Goal: Information Seeking & Learning: Learn about a topic

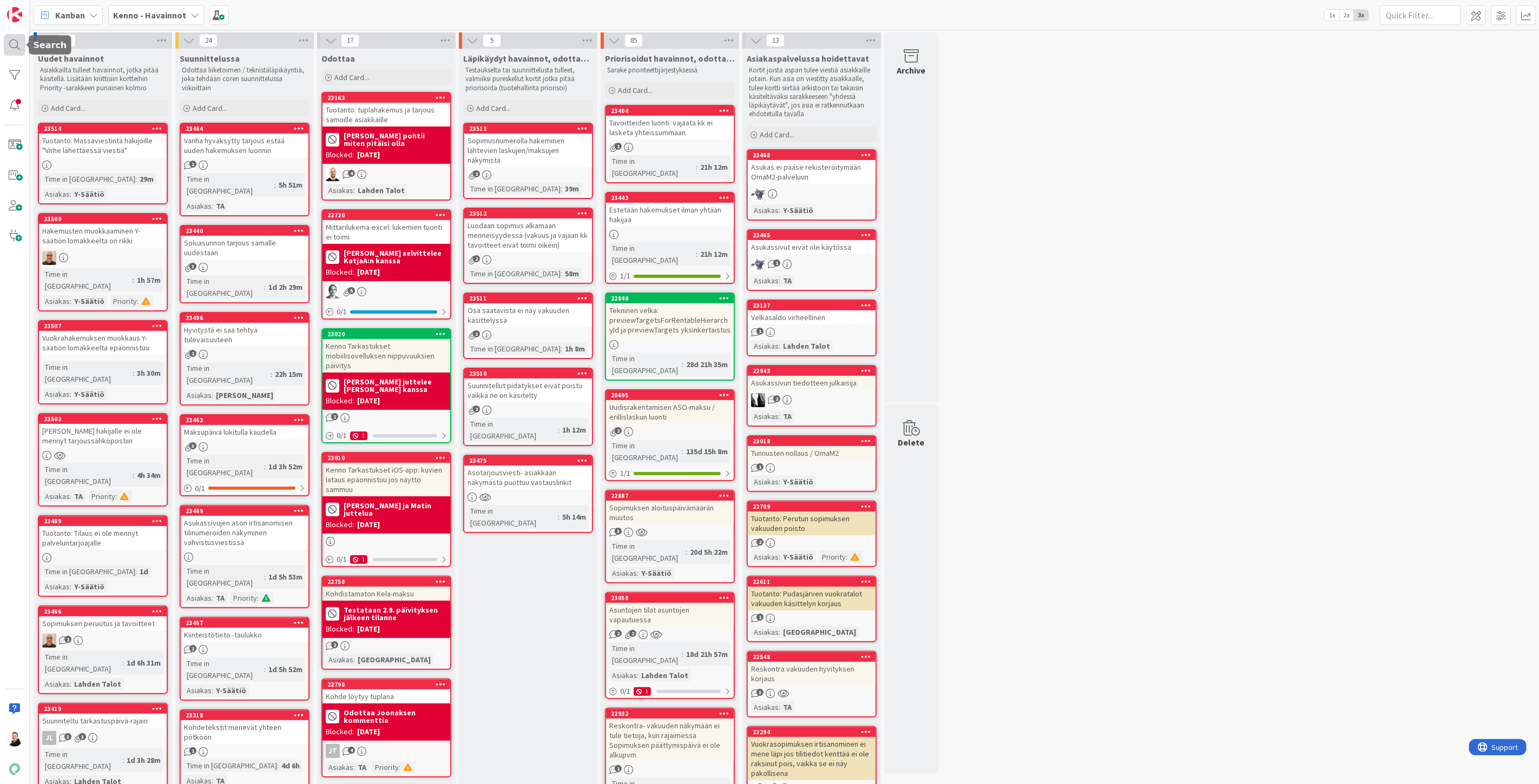
click at [13, 49] on div at bounding box center [14, 45] width 22 height 21
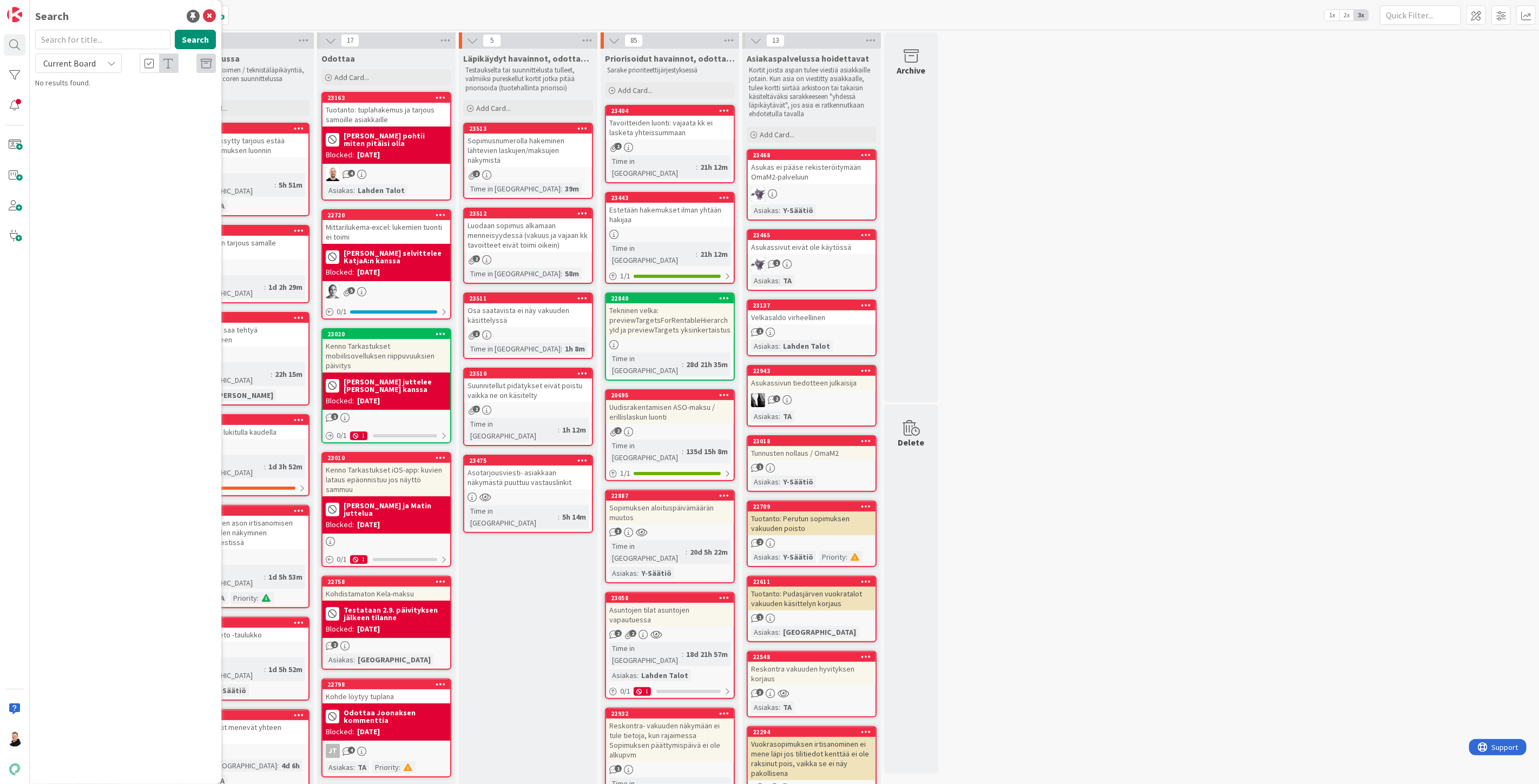
click at [64, 41] on input "text" at bounding box center [103, 39] width 135 height 20
click at [115, 63] on icon at bounding box center [111, 63] width 8 height 8
click at [73, 114] on span "All Boards" at bounding box center [97, 108] width 112 height 16
click at [78, 45] on input "text" at bounding box center [103, 39] width 135 height 20
paste input "22145"
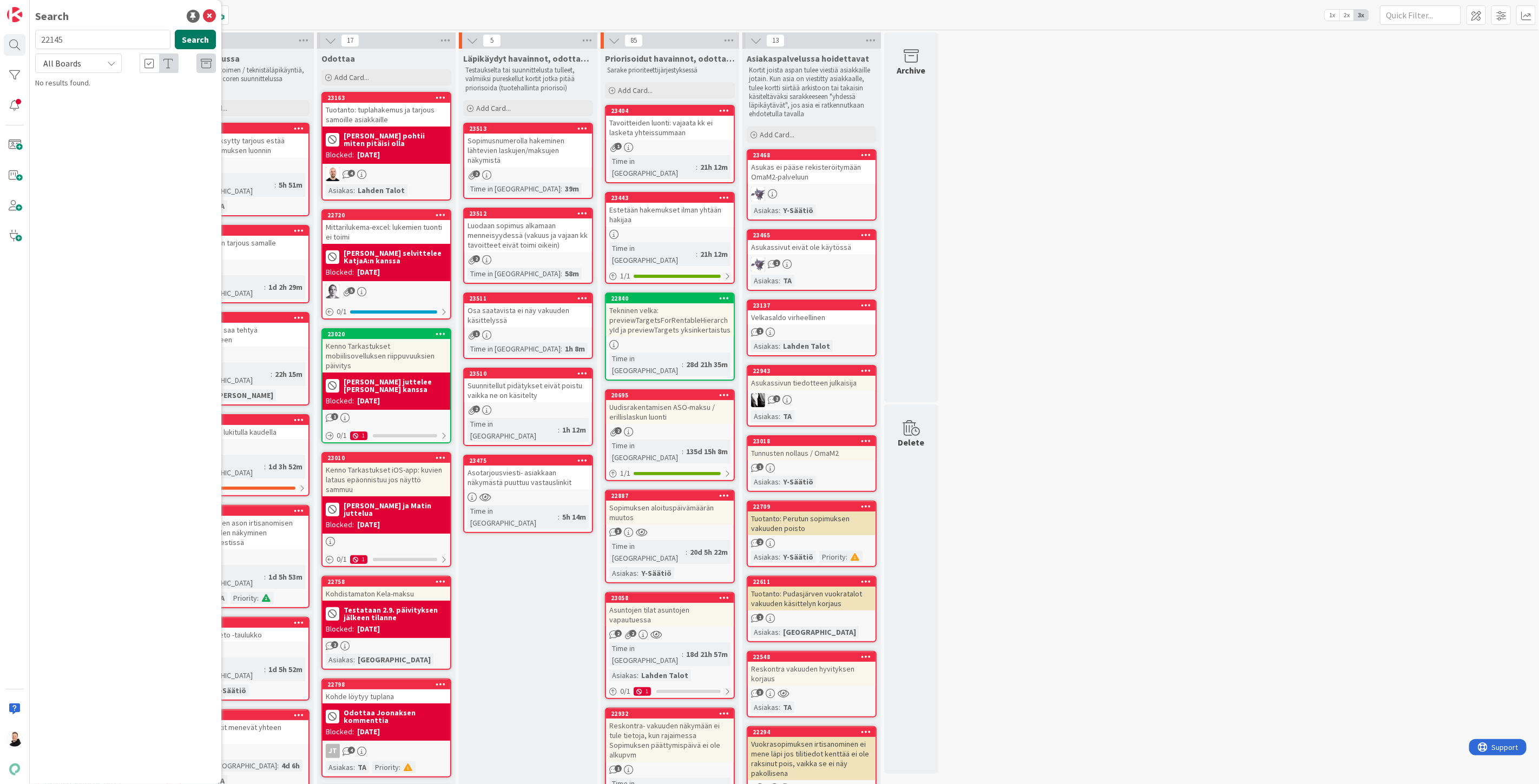
click at [192, 44] on button "Search" at bounding box center [195, 39] width 41 height 20
type input "22145"
click at [111, 99] on span "Kirjanpidon bugit: 1.Palautukset asiakkaalle: alkuperäisen maksun kirjanpitovie…" at bounding box center [128, 106] width 157 height 32
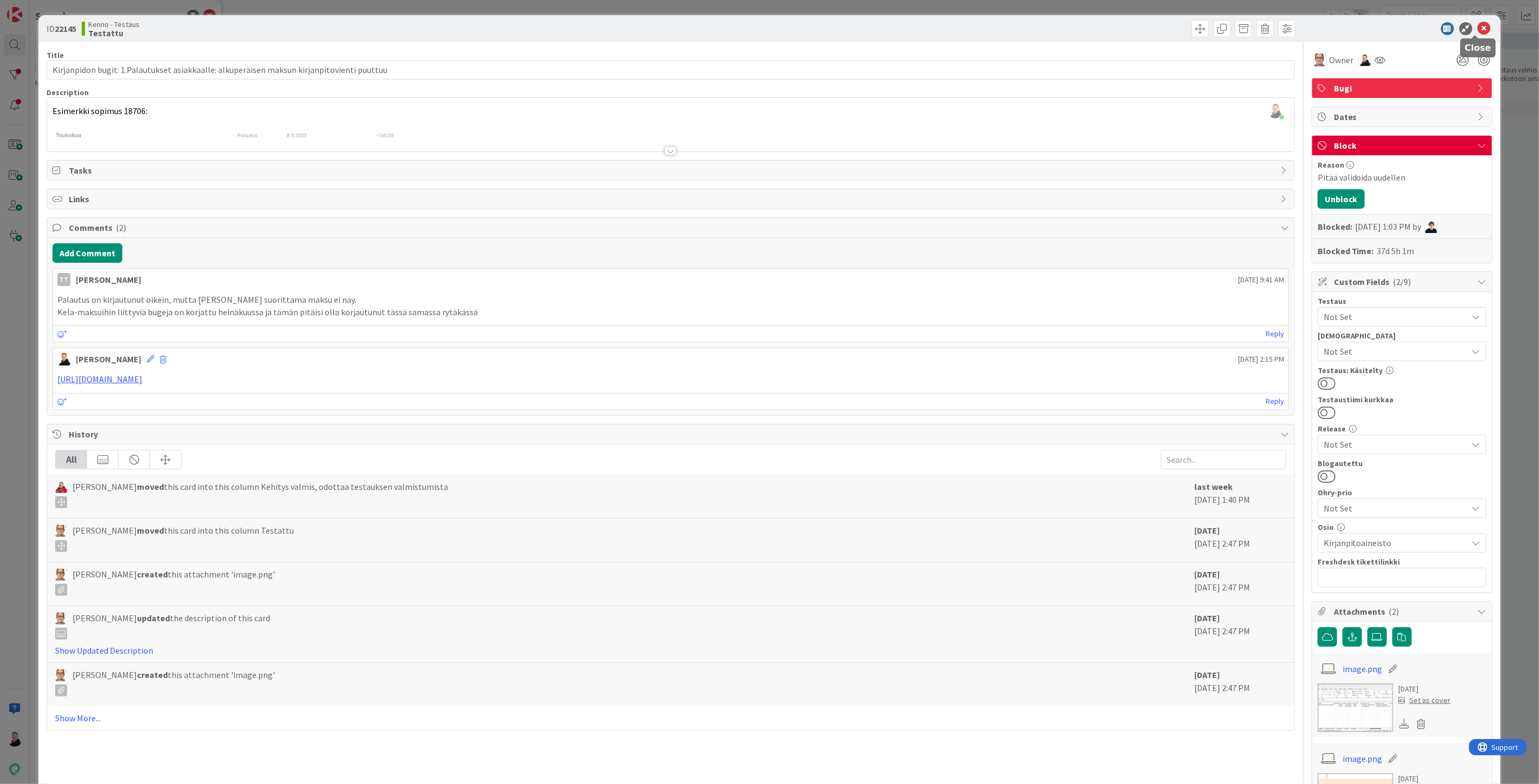
click at [1478, 33] on icon at bounding box center [1485, 29] width 13 height 13
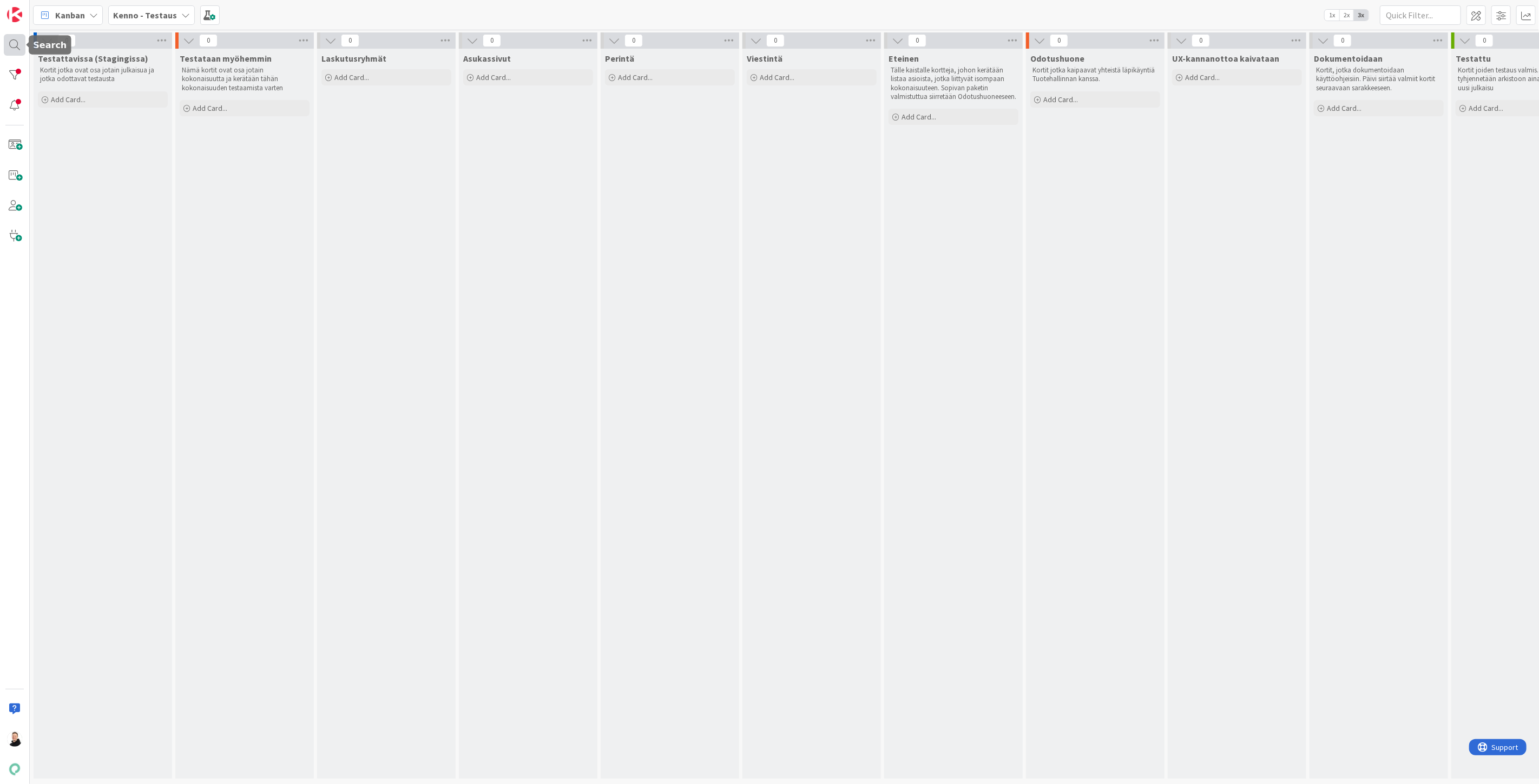
click at [13, 41] on div at bounding box center [14, 45] width 22 height 21
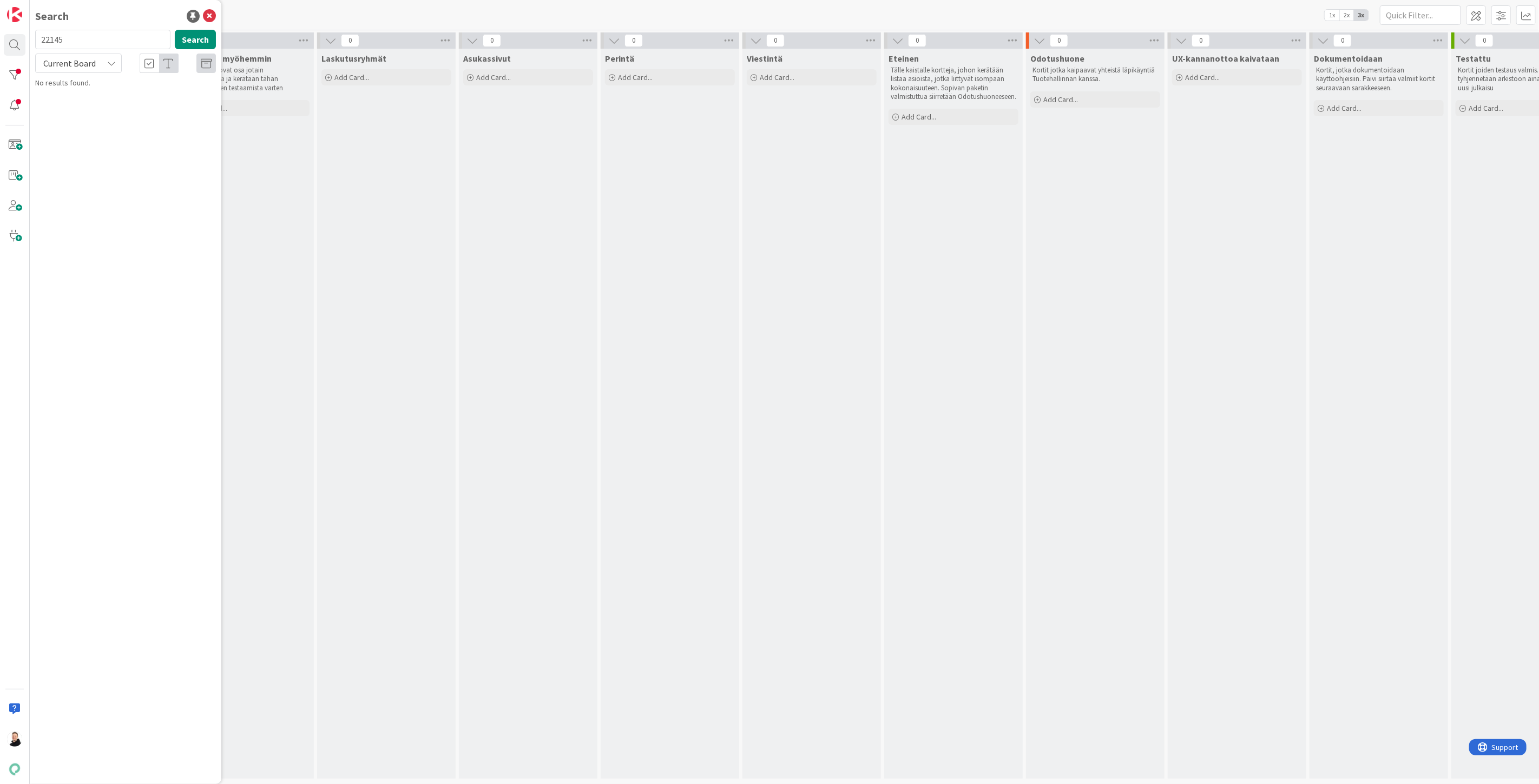
click at [100, 41] on input "22145" at bounding box center [103, 39] width 135 height 20
click at [99, 60] on div "Current Board" at bounding box center [78, 63] width 87 height 20
click at [71, 110] on span "All Boards" at bounding box center [97, 108] width 112 height 16
click at [0, 52] on div "Search 22145 Search All Boards Current Board All Boards Kenno - Testaus › Testa…" at bounding box center [15, 392] width 30 height 784
paste input "6"
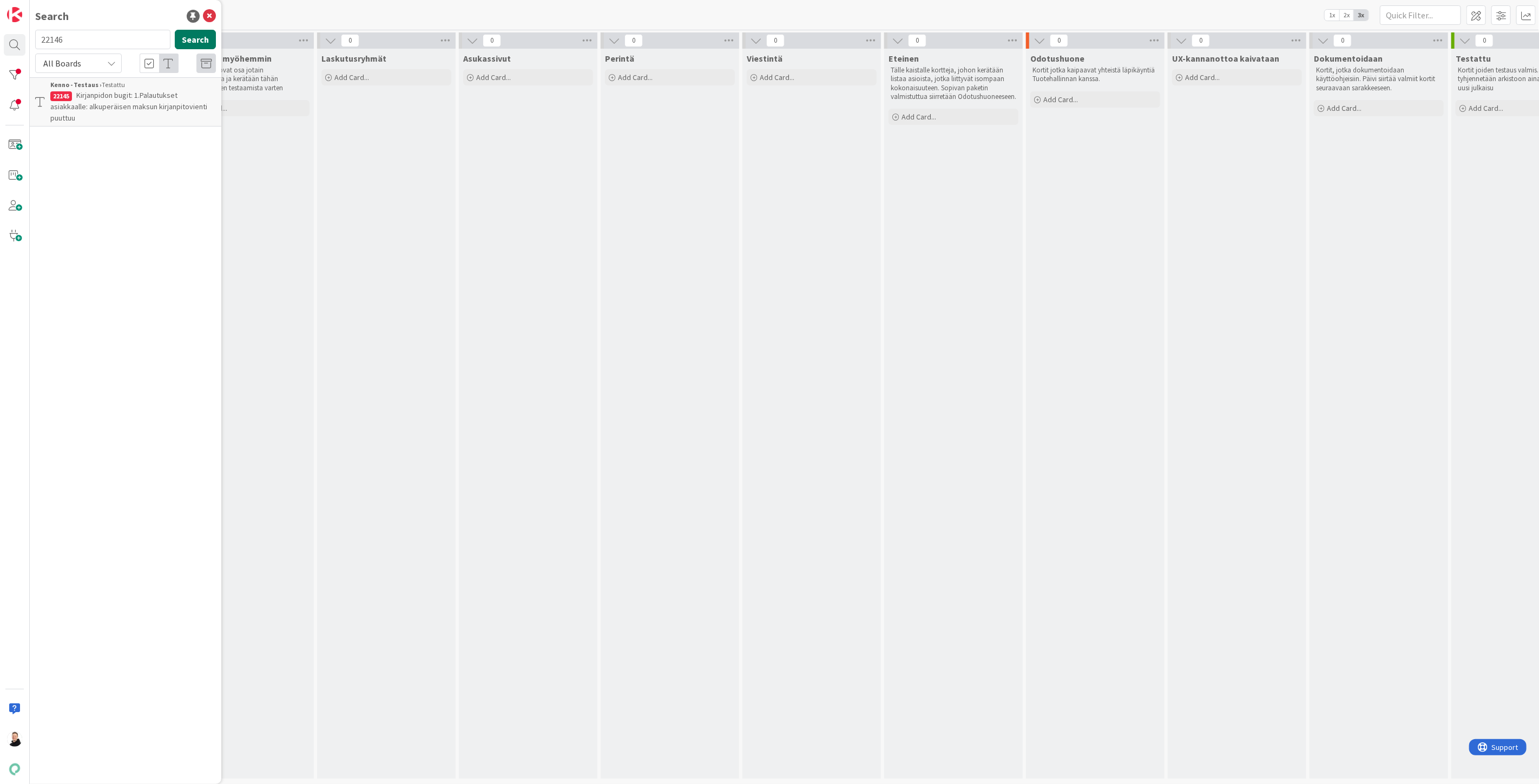
click at [190, 32] on button "Search" at bounding box center [195, 39] width 41 height 20
type input "22146"
click at [90, 93] on span "Kirjanpidon bugit: 2. Vakuuden hyvityksestä ei tule kirjanpitovientiä" at bounding box center [133, 100] width 165 height 21
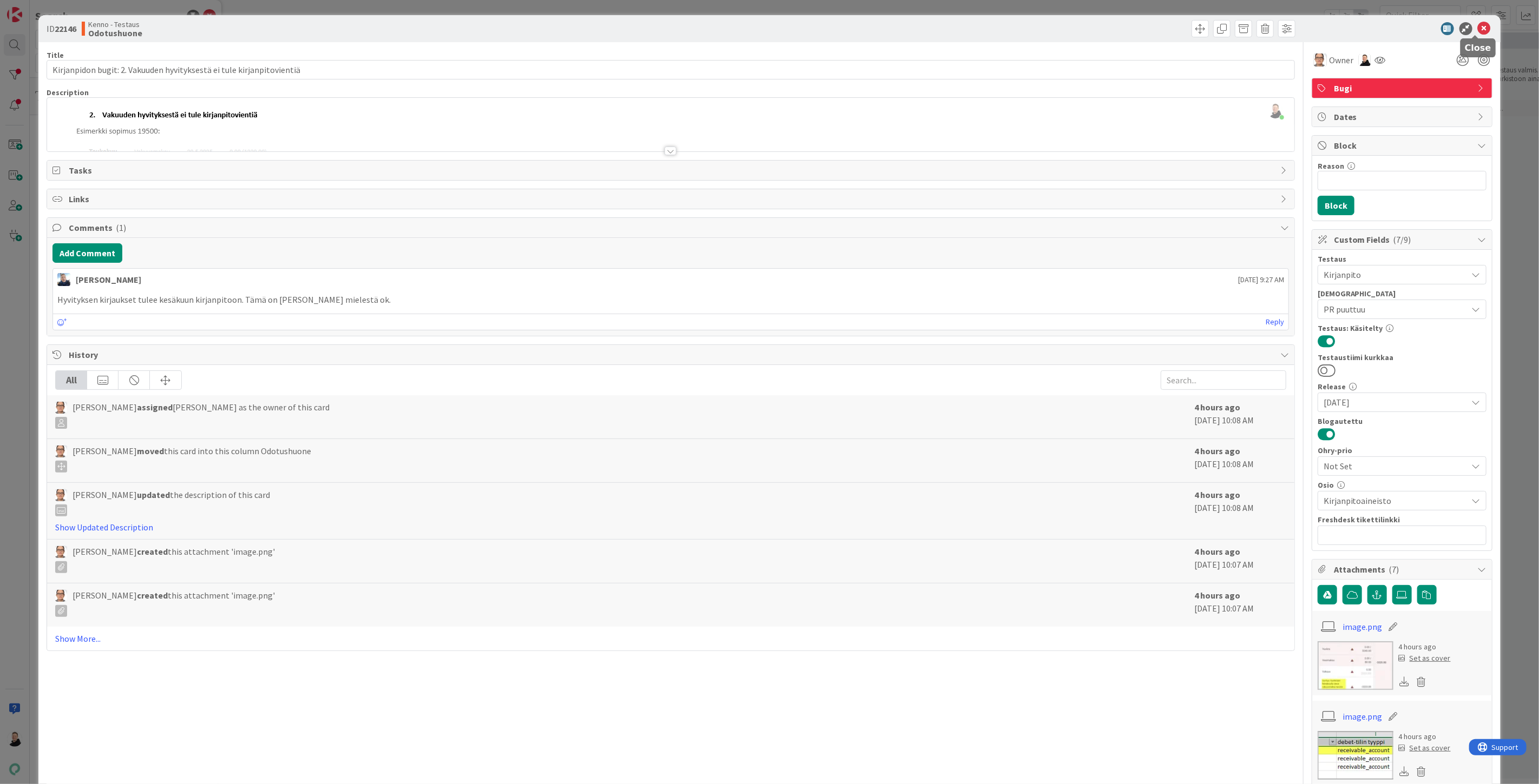
click at [1478, 25] on icon at bounding box center [1485, 29] width 13 height 13
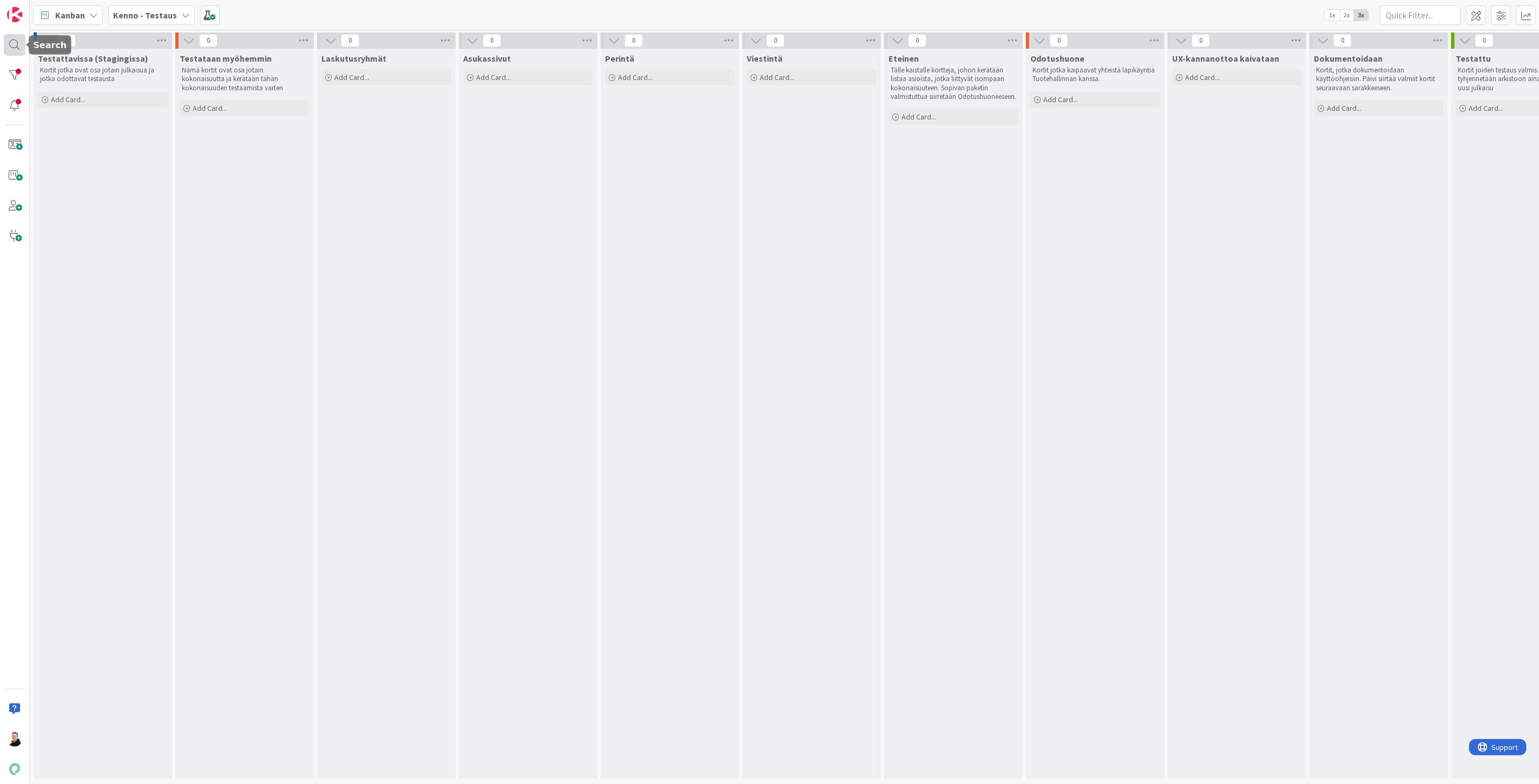
click at [13, 46] on div at bounding box center [14, 45] width 22 height 21
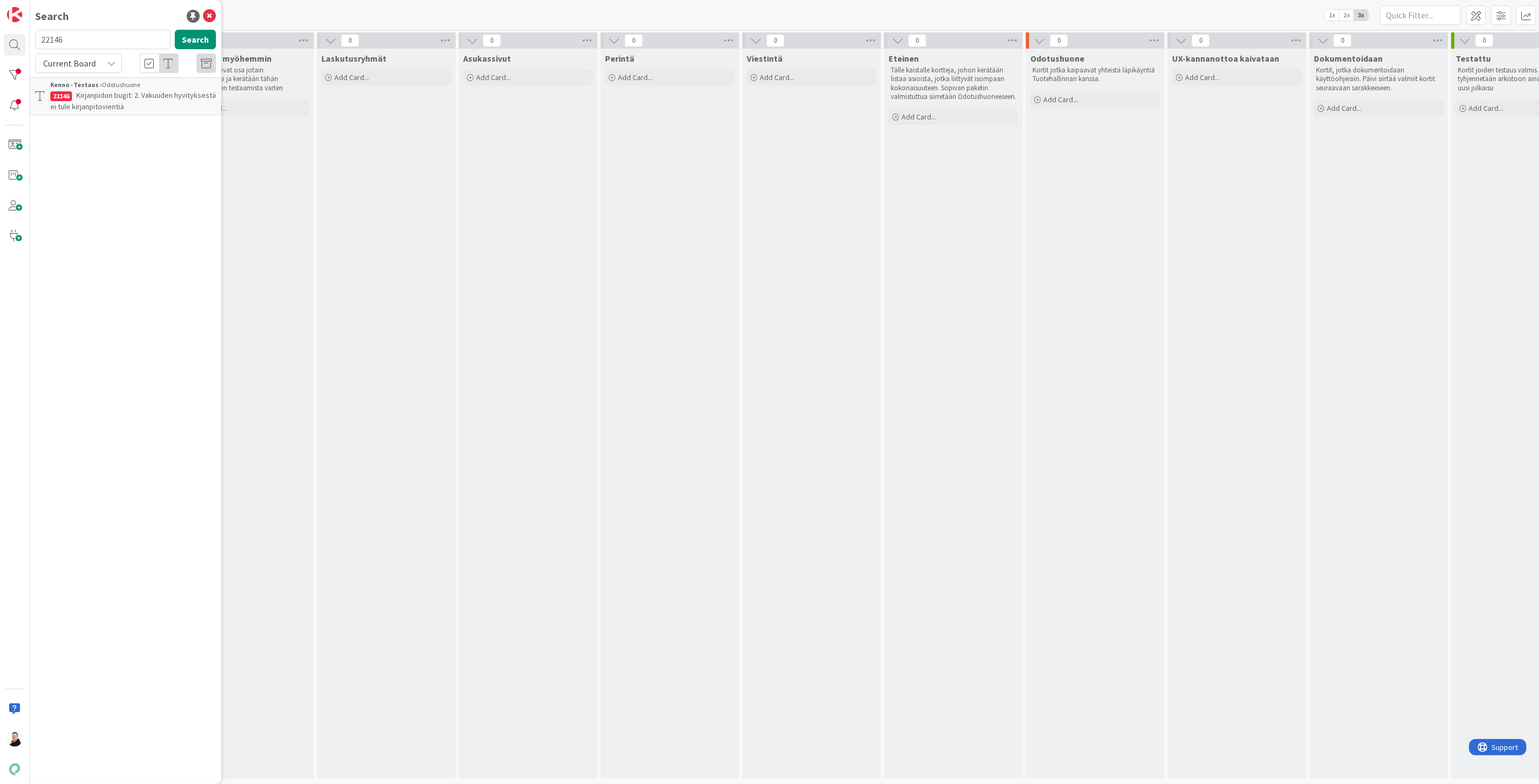
click at [99, 35] on input "22146" at bounding box center [103, 39] width 135 height 20
drag, startPoint x: 66, startPoint y: 41, endPoint x: 8, endPoint y: 49, distance: 58.5
click at [8, 49] on div "Search 22146 Search Current Board Kenno - Testaus › Odotushuone 22146 Kirjanpid…" at bounding box center [15, 392] width 30 height 784
click at [196, 40] on button "Search" at bounding box center [195, 39] width 41 height 20
type input "22147"
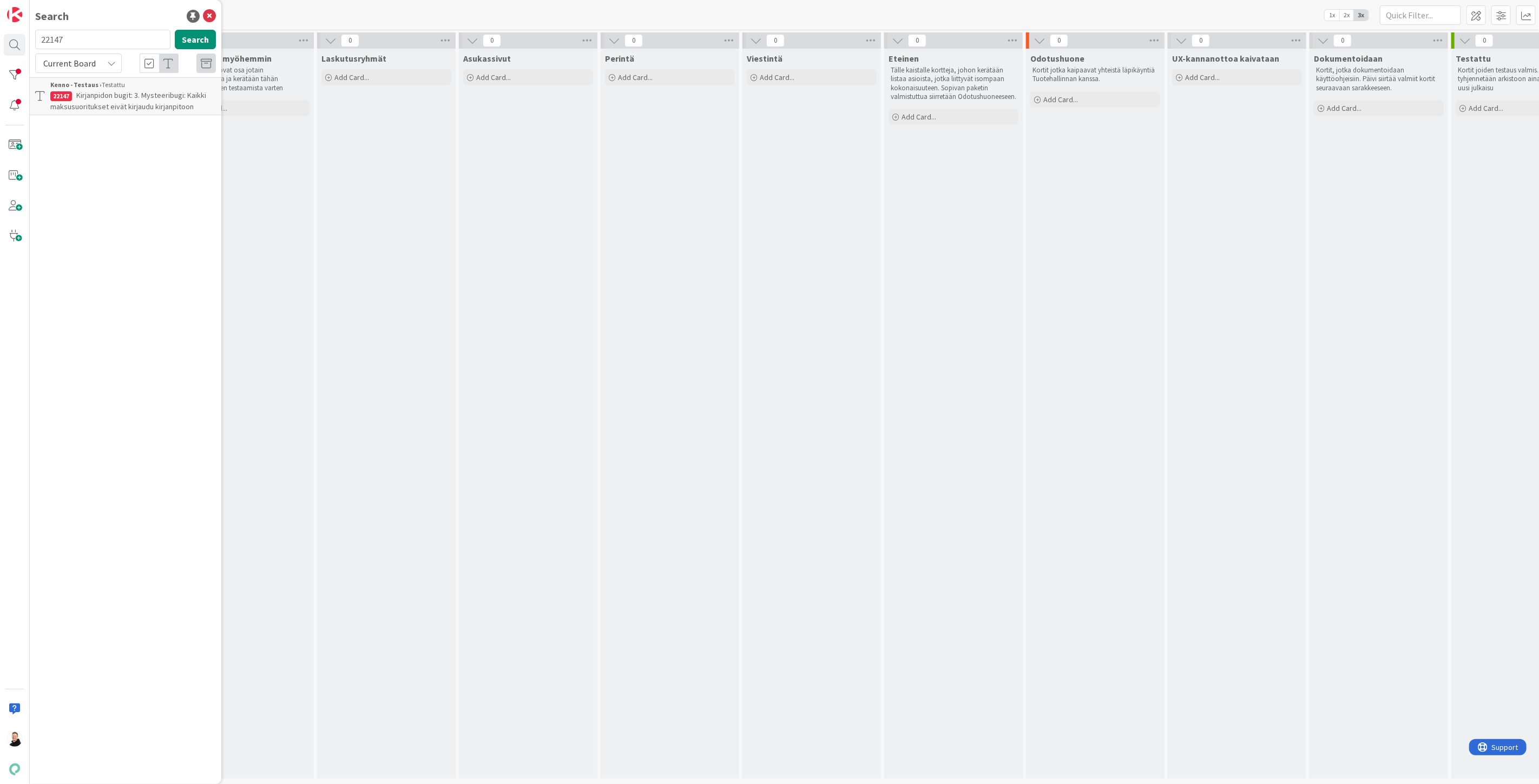
click at [114, 96] on span "Kirjanpidon bugit: 3. Mysteeribugi: Kaikki maksusuoritukset eivät kirjaudu kirj…" at bounding box center [128, 100] width 156 height 21
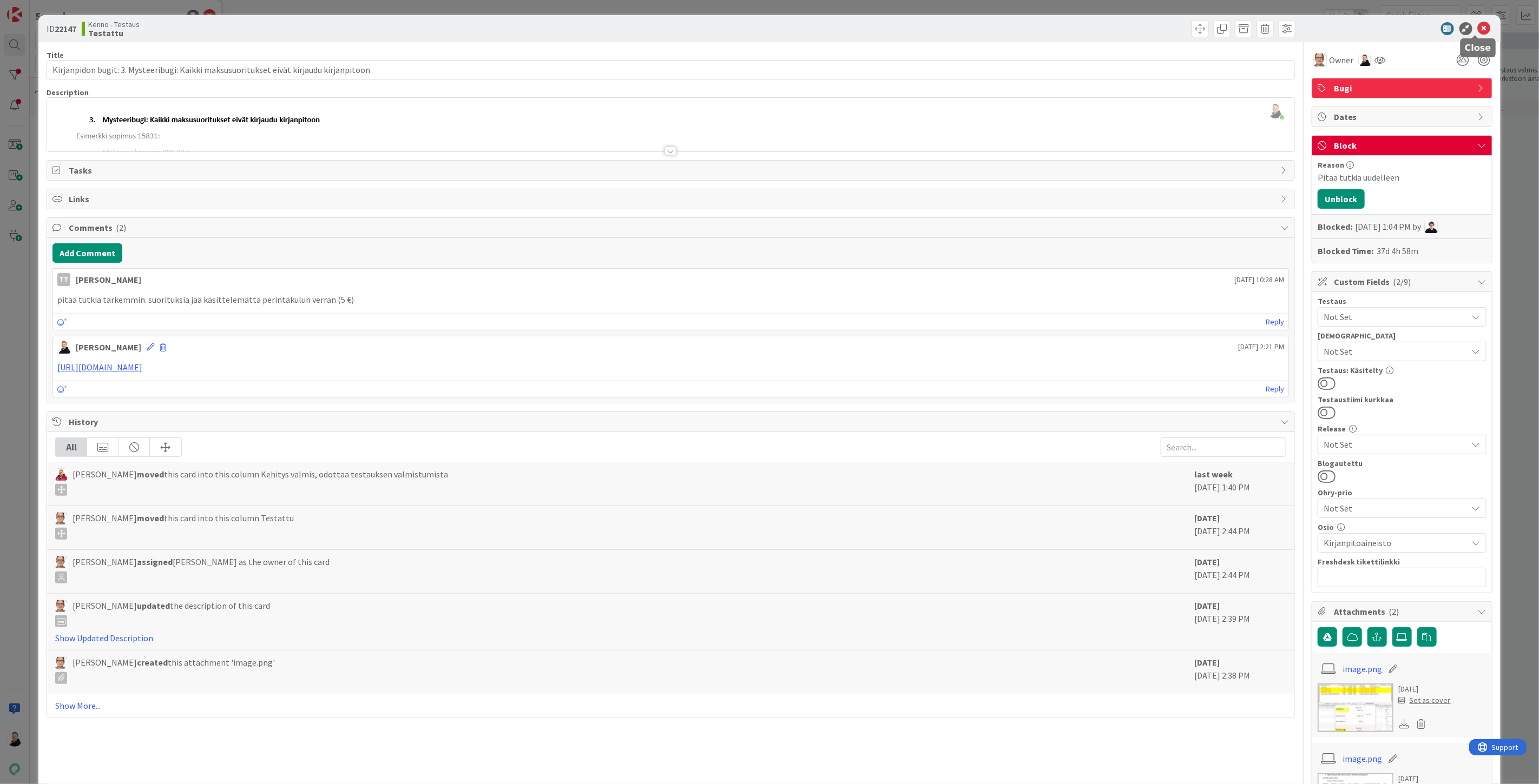
click at [1478, 27] on icon at bounding box center [1485, 29] width 13 height 13
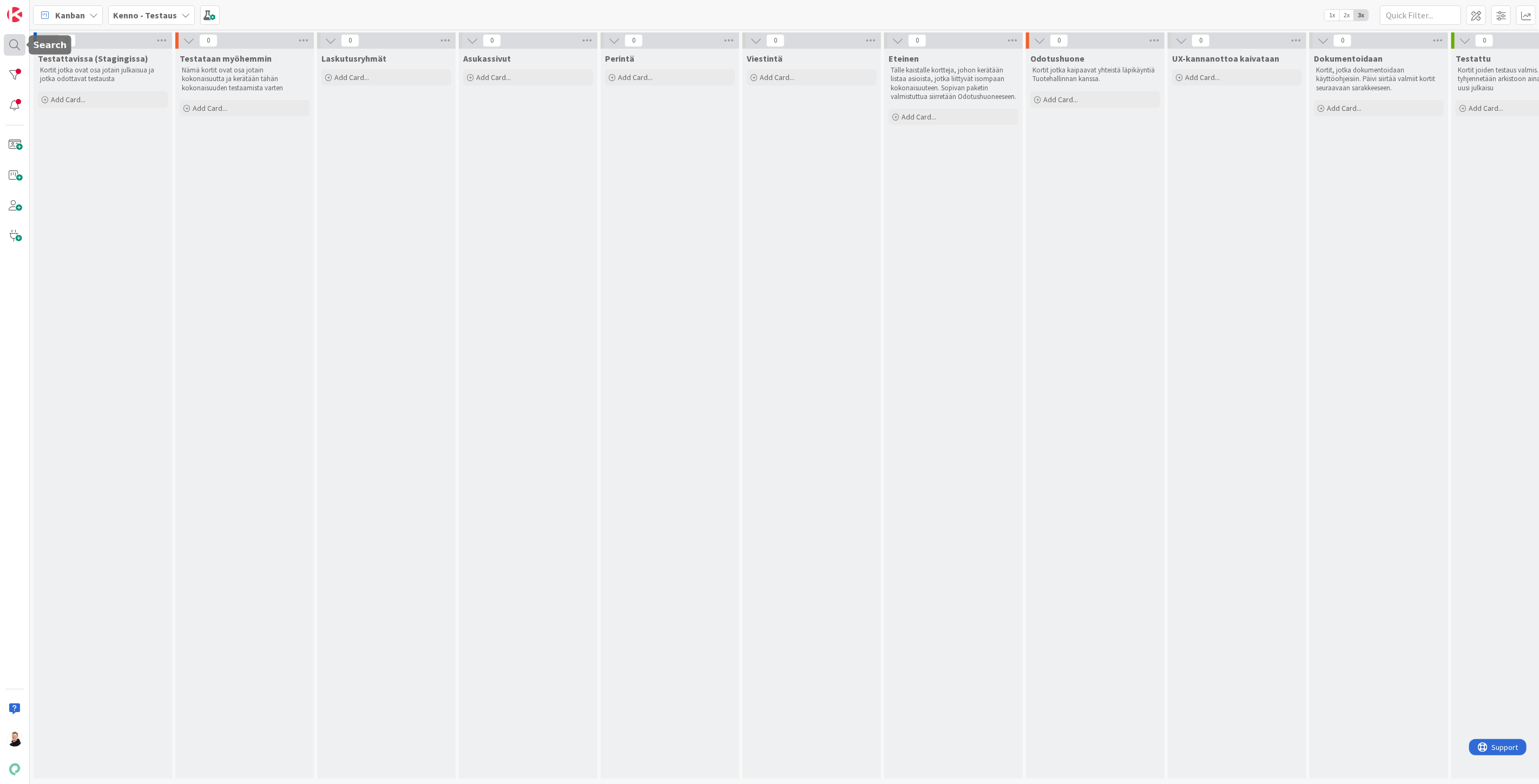
click at [12, 45] on div at bounding box center [14, 45] width 22 height 21
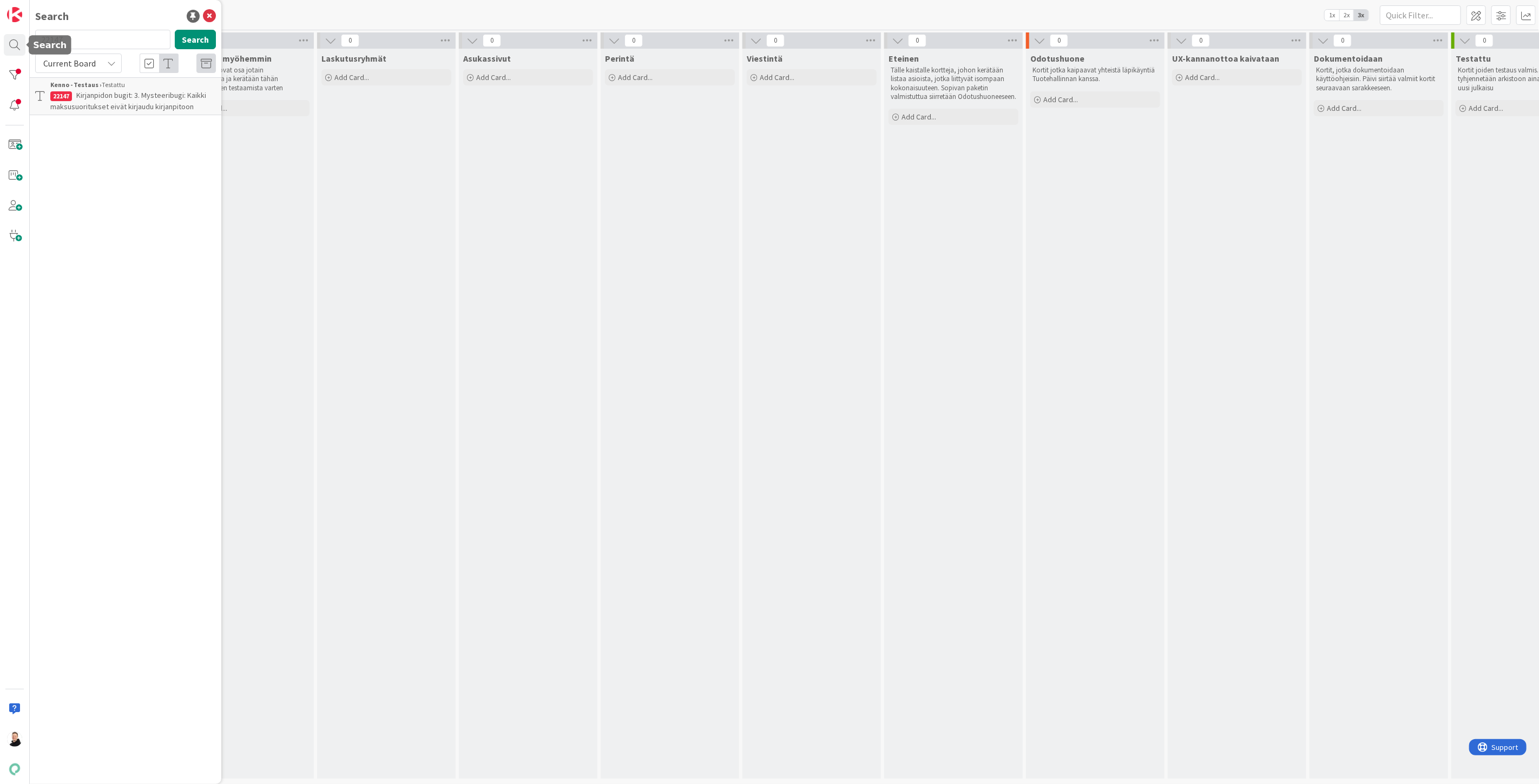
drag, startPoint x: 99, startPoint y: 39, endPoint x: 0, endPoint y: 50, distance: 99.6
click at [0, 50] on div "Search 22147 Search Current Board Kenno - Testaus › Testattu 22147 Kirjanpidon …" at bounding box center [15, 392] width 30 height 784
click at [112, 60] on icon at bounding box center [111, 63] width 8 height 8
click at [80, 106] on span "All Boards" at bounding box center [97, 108] width 112 height 16
click at [198, 36] on button "Search" at bounding box center [195, 39] width 41 height 20
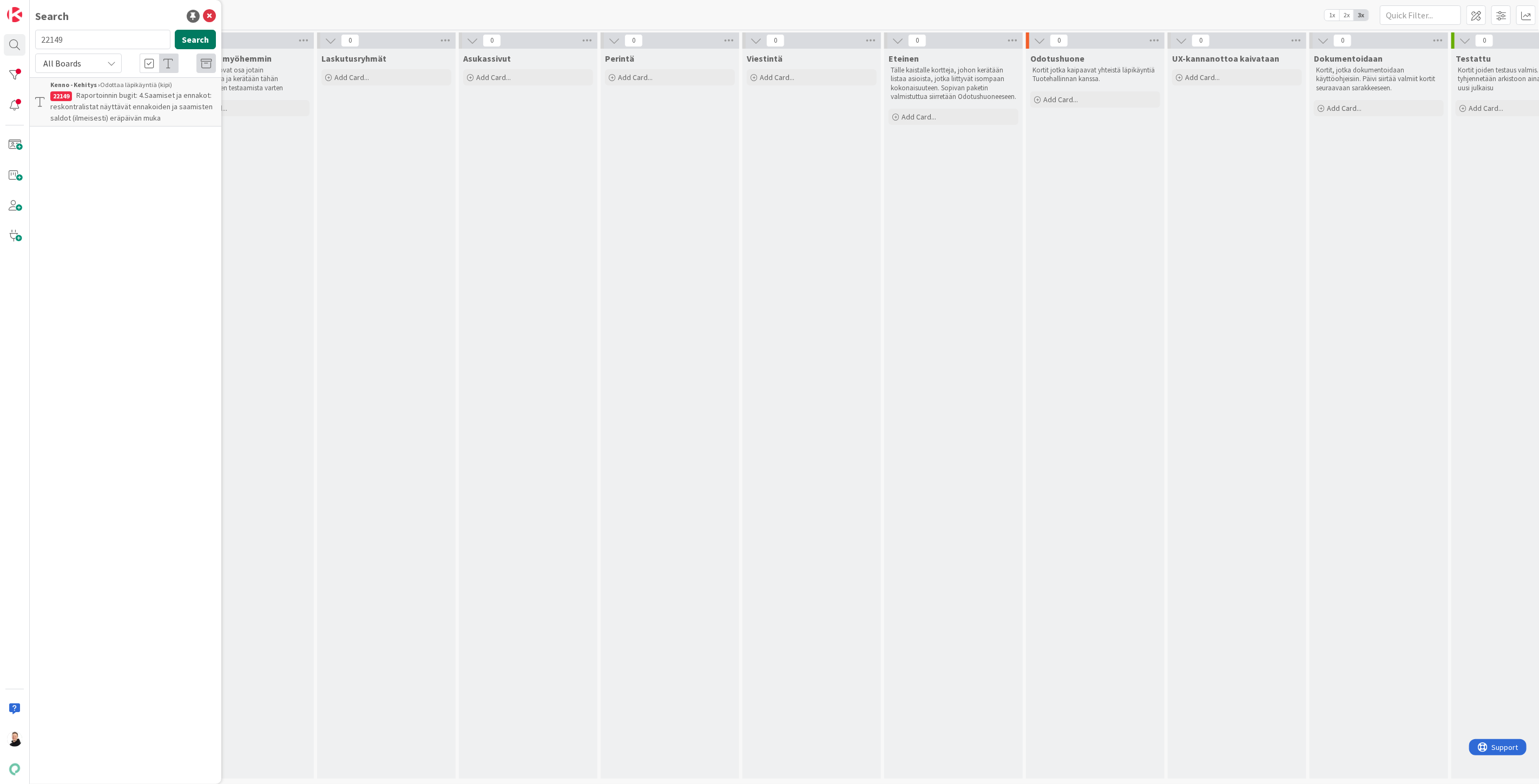
type input "22149"
click at [112, 99] on span "Raportoinnin bugit: 4.Saamiset ja ennakot: reskontralistat näyttävät ennakoiden…" at bounding box center [131, 106] width 163 height 32
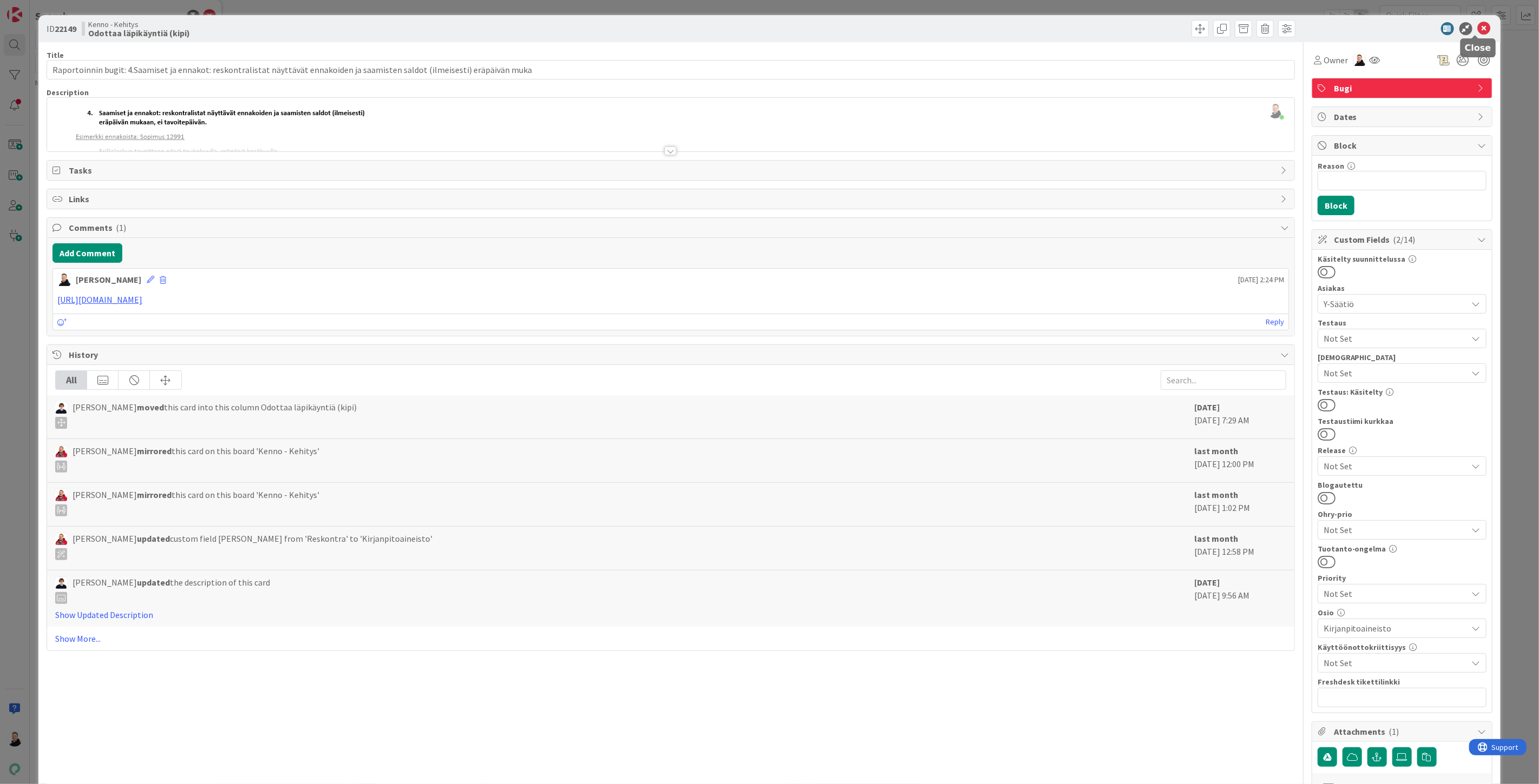
click at [1478, 27] on icon at bounding box center [1485, 29] width 13 height 13
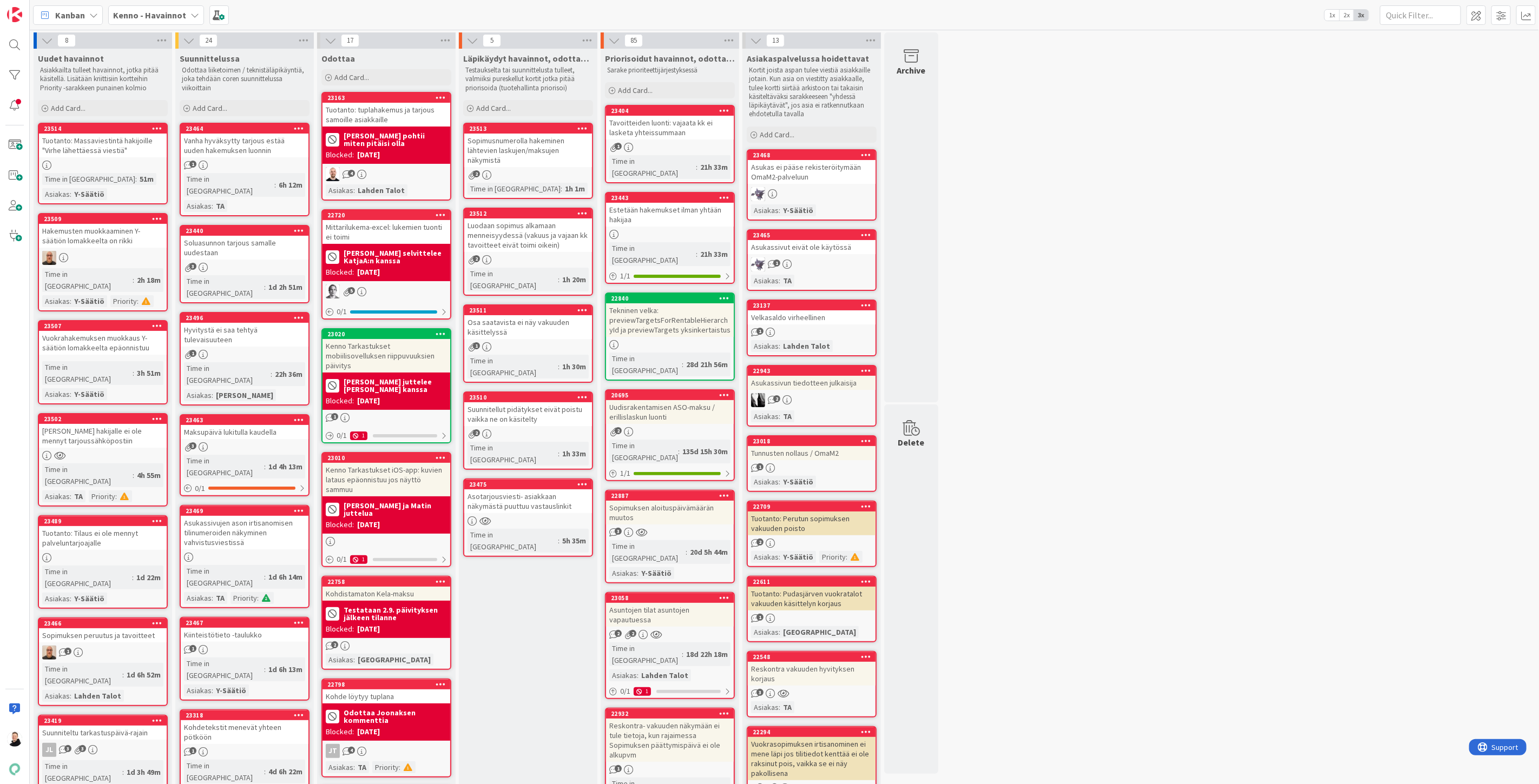
click at [138, 12] on b "Kenno - Havainnot" at bounding box center [149, 15] width 73 height 11
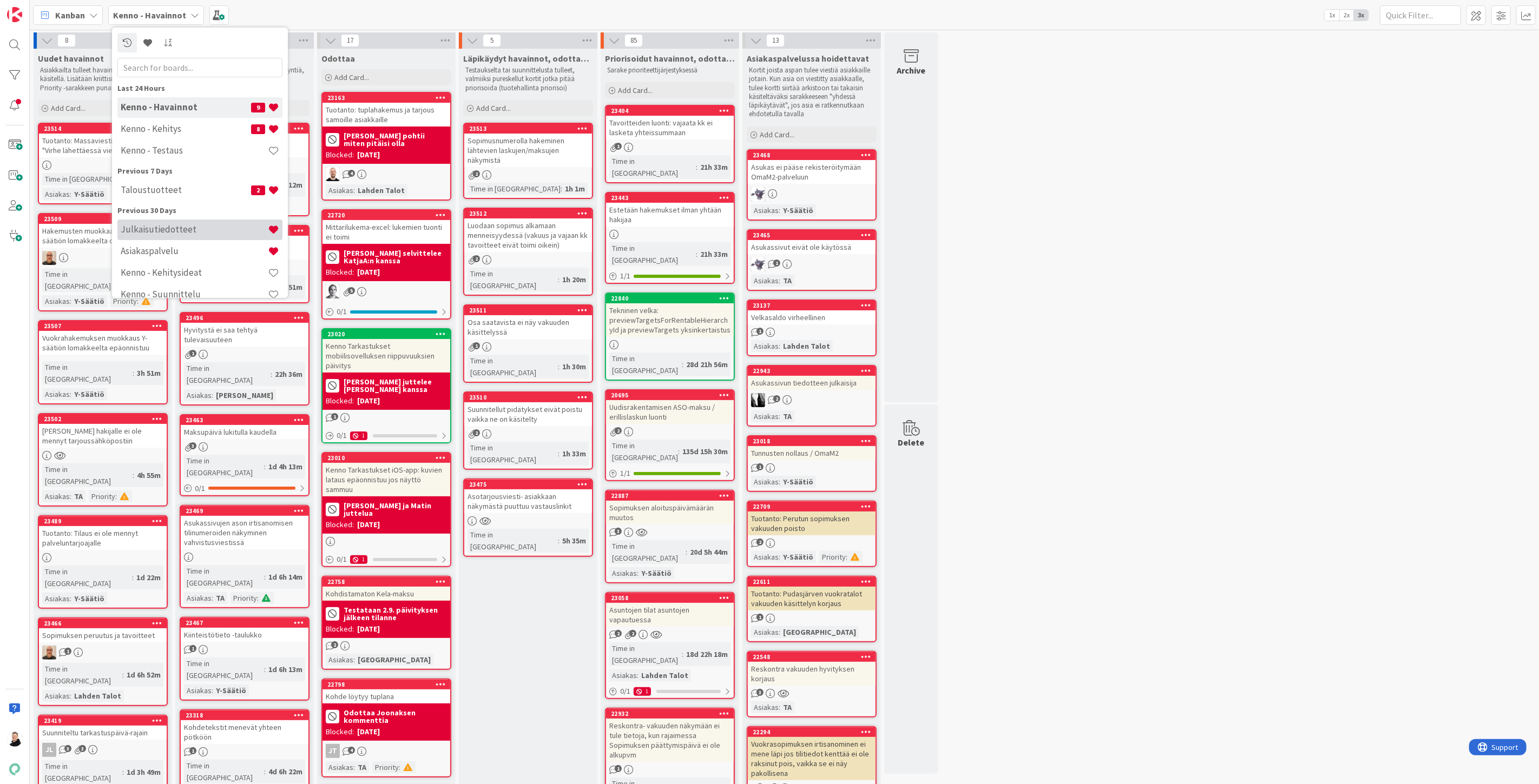
click at [198, 235] on div "Julkaisutiedotteet" at bounding box center [200, 229] width 165 height 20
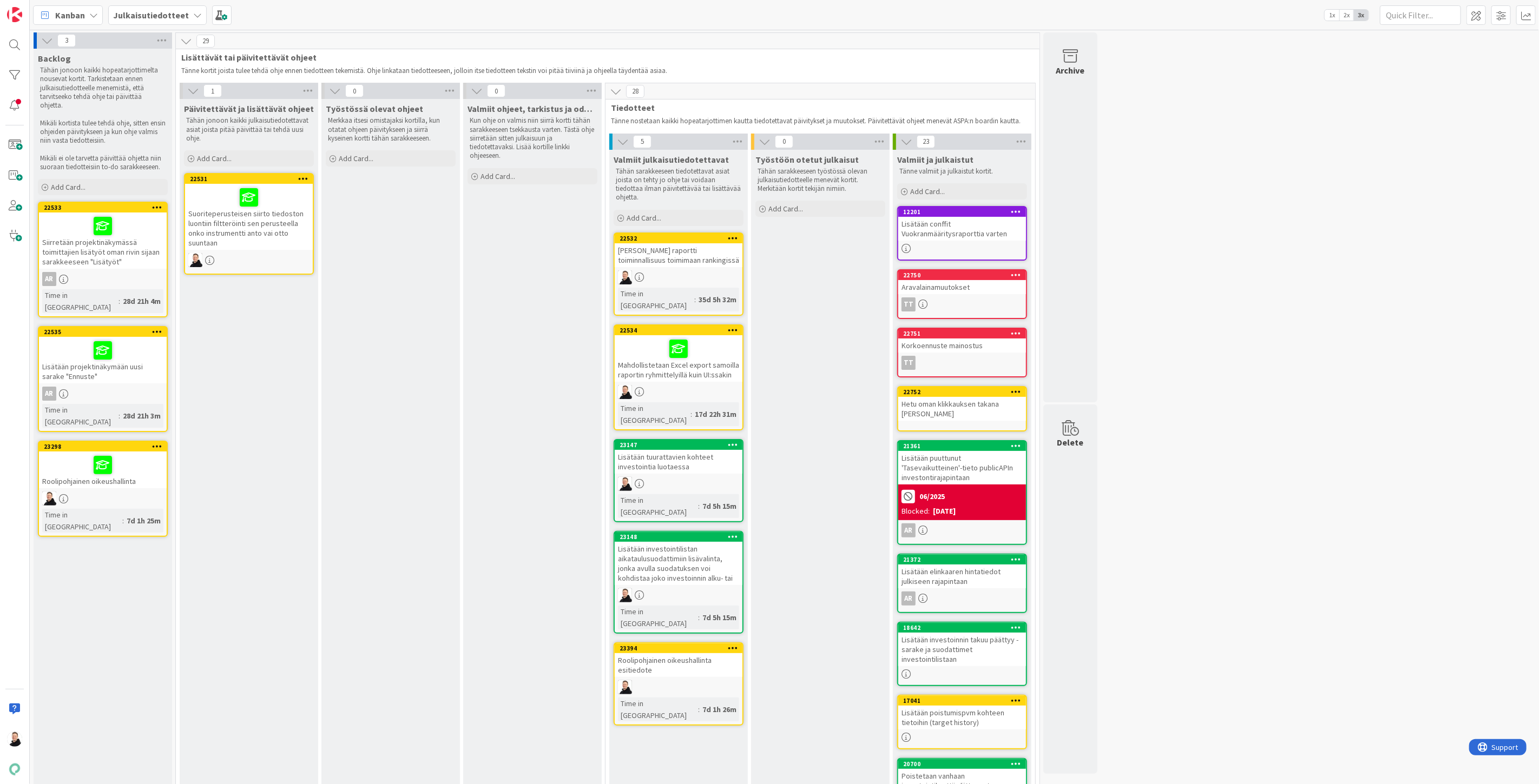
click at [52, 451] on div "Roolipohjainen oikeushallinta" at bounding box center [103, 470] width 128 height 37
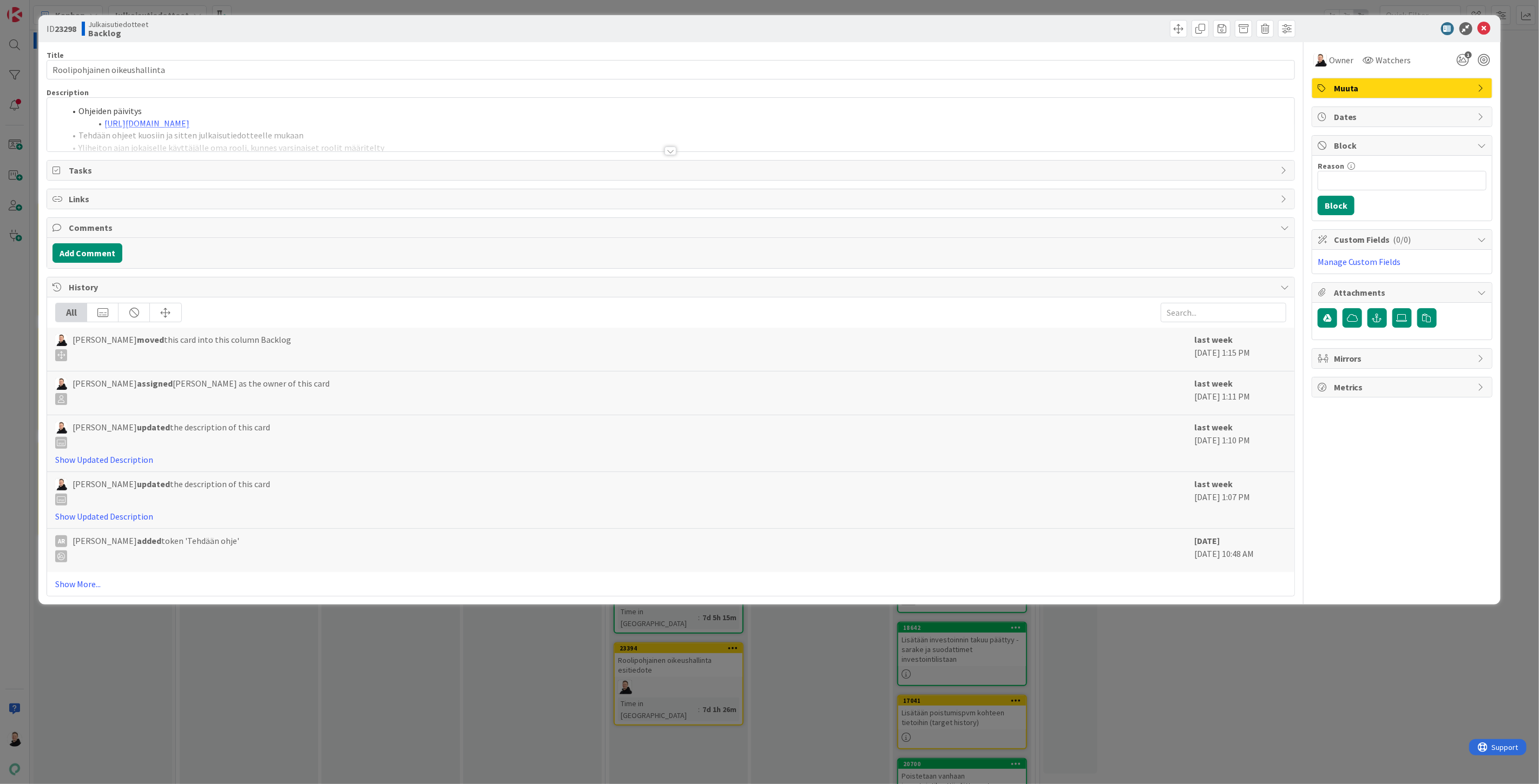
click at [675, 147] on div at bounding box center [670, 150] width 12 height 8
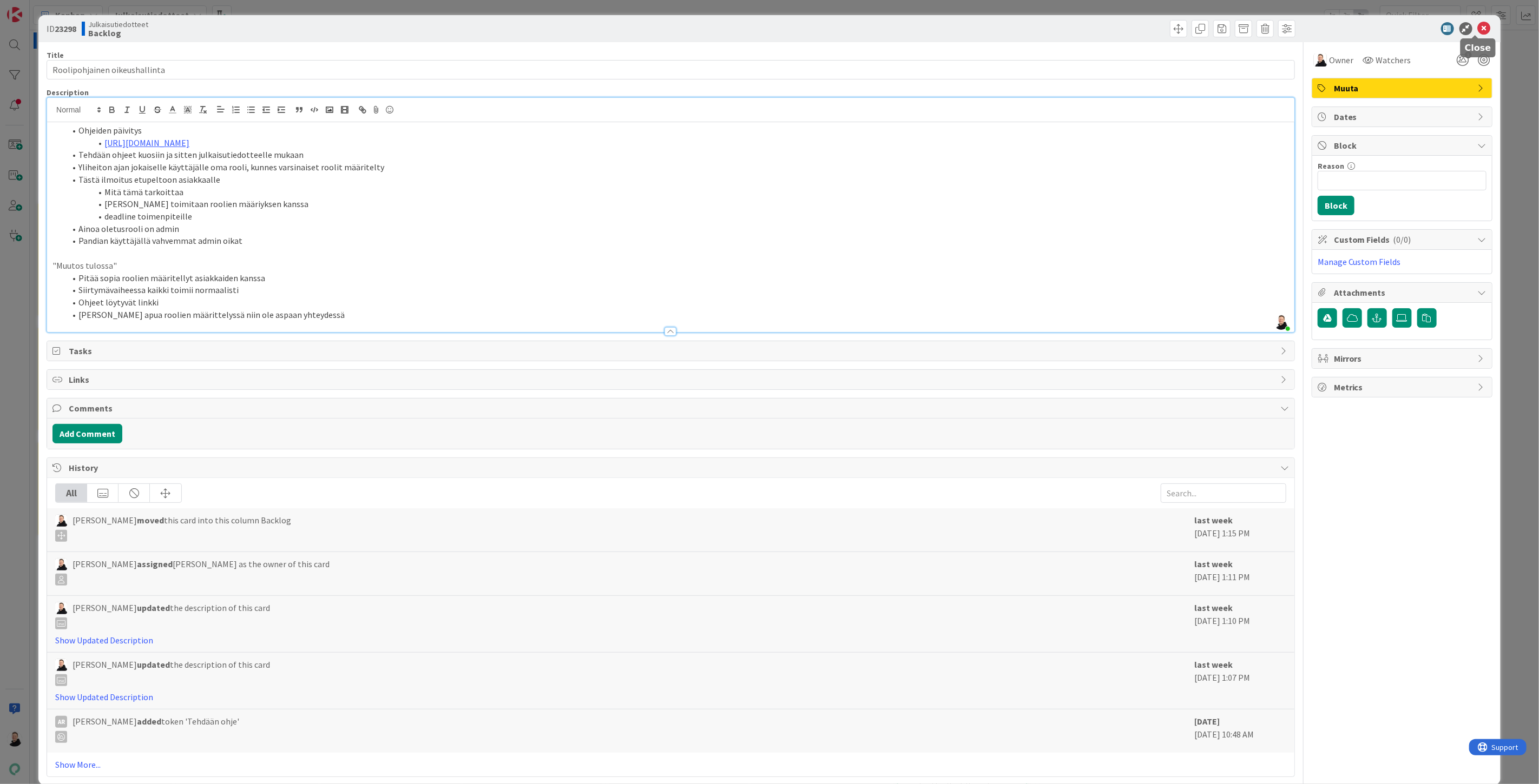
click at [1482, 31] on icon at bounding box center [1485, 29] width 13 height 13
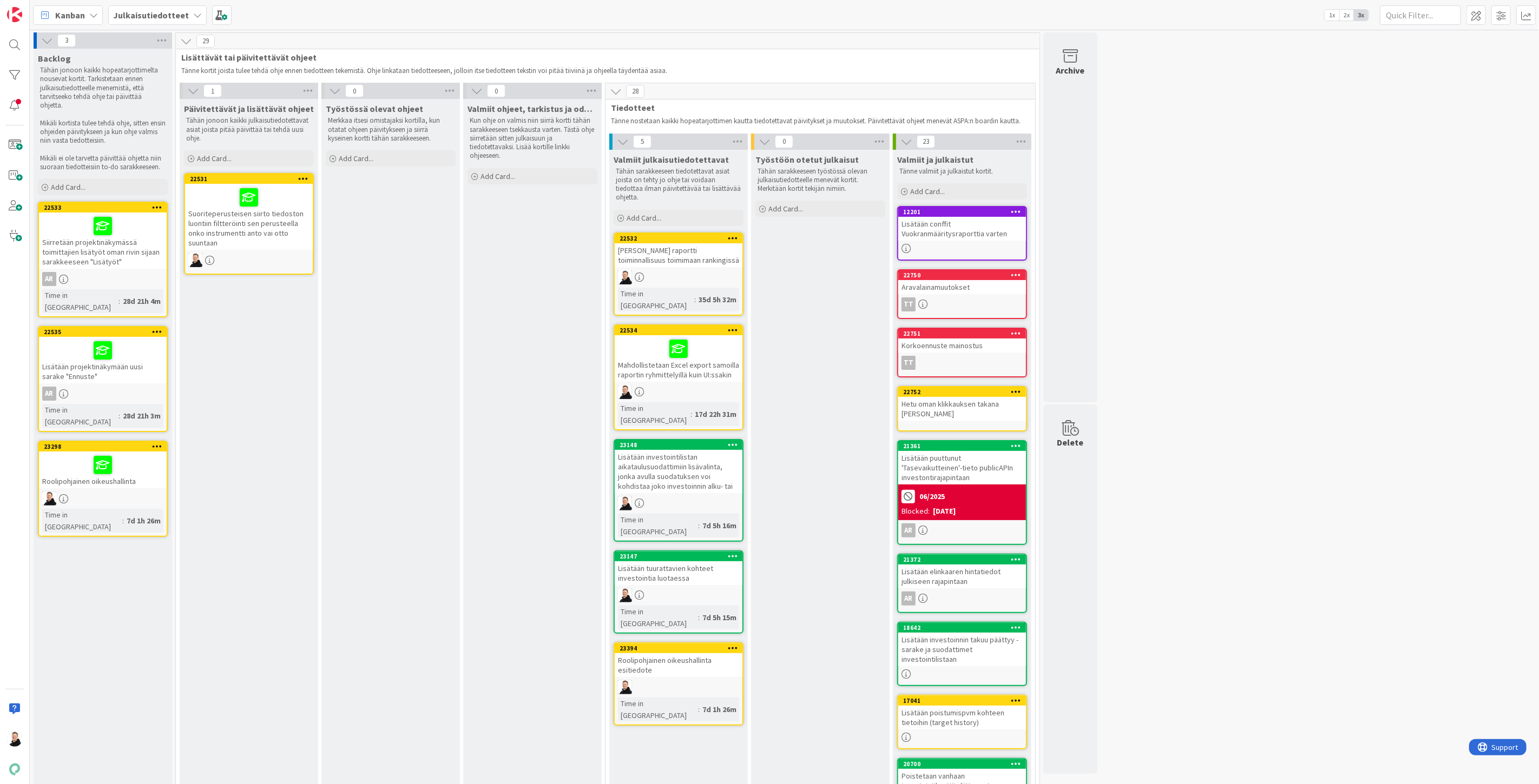
click at [646, 336] on div "Mahdollistetaan Excel export samoilla raportin ryhmittelyillä kuin UI:ssakin" at bounding box center [679, 359] width 128 height 47
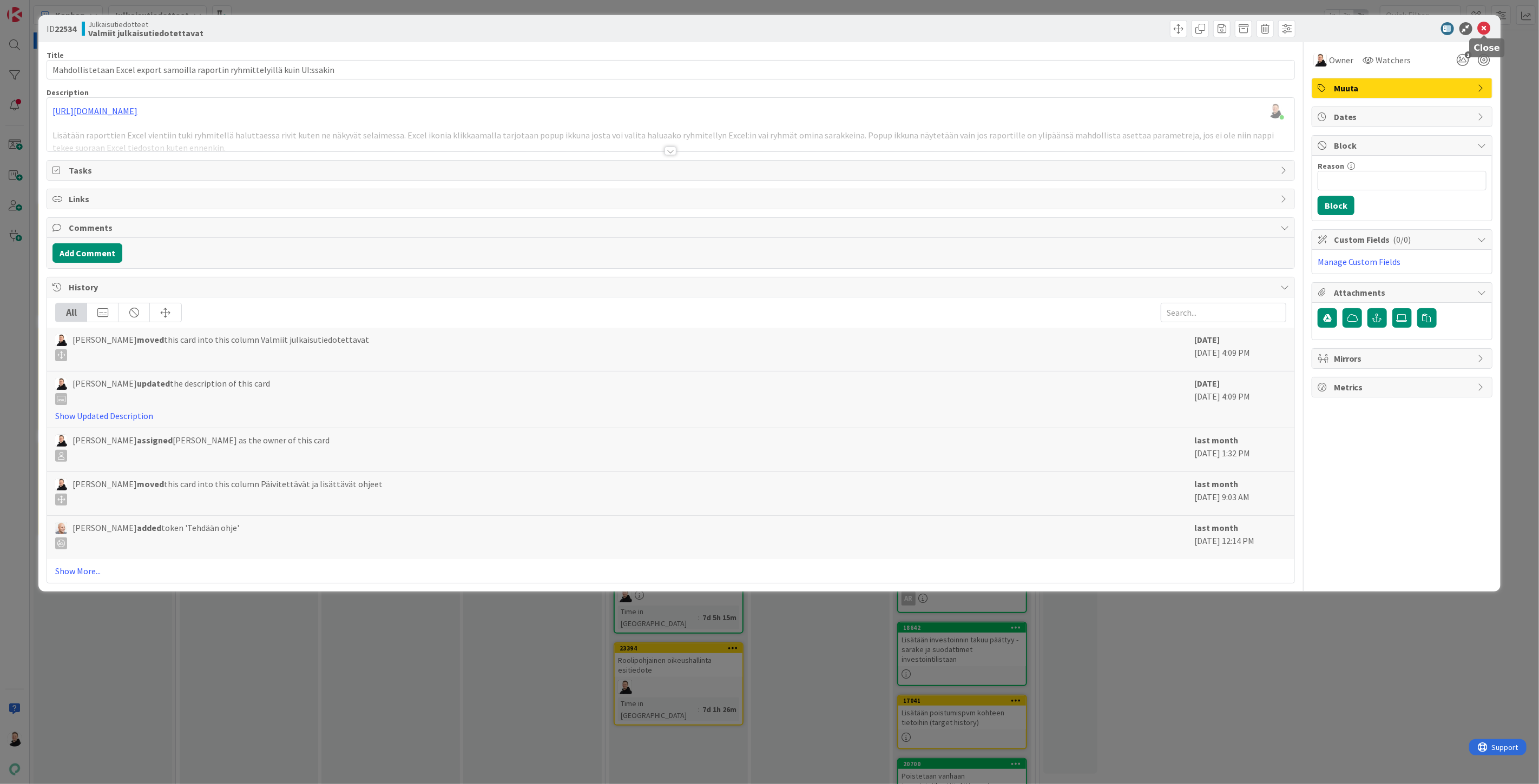
click at [1485, 28] on icon at bounding box center [1485, 29] width 13 height 13
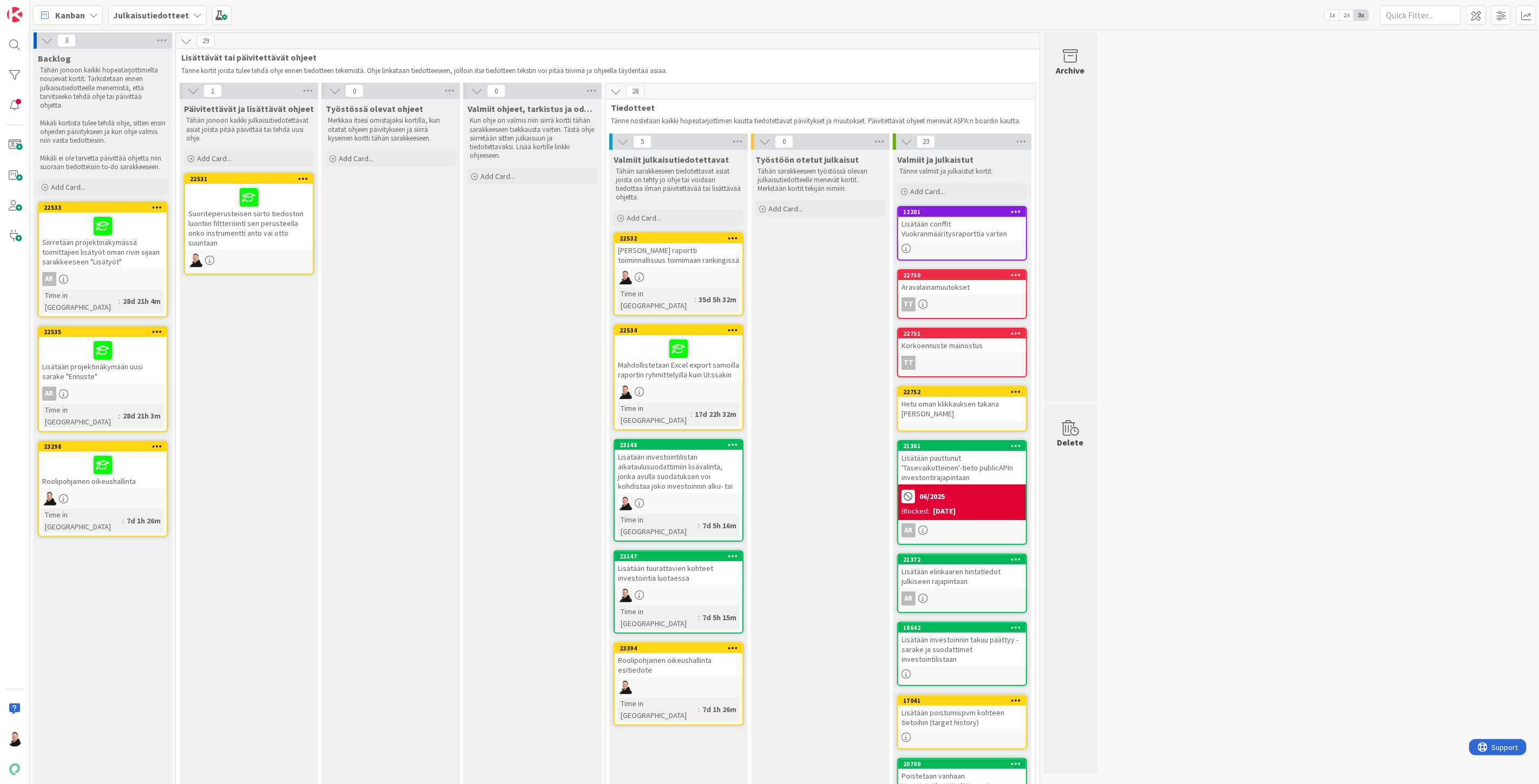
click at [657, 450] on div "Lisätään investointilistan aikataulusuodattimiin lisävalinta, jonka avulla suod…" at bounding box center [679, 472] width 128 height 43
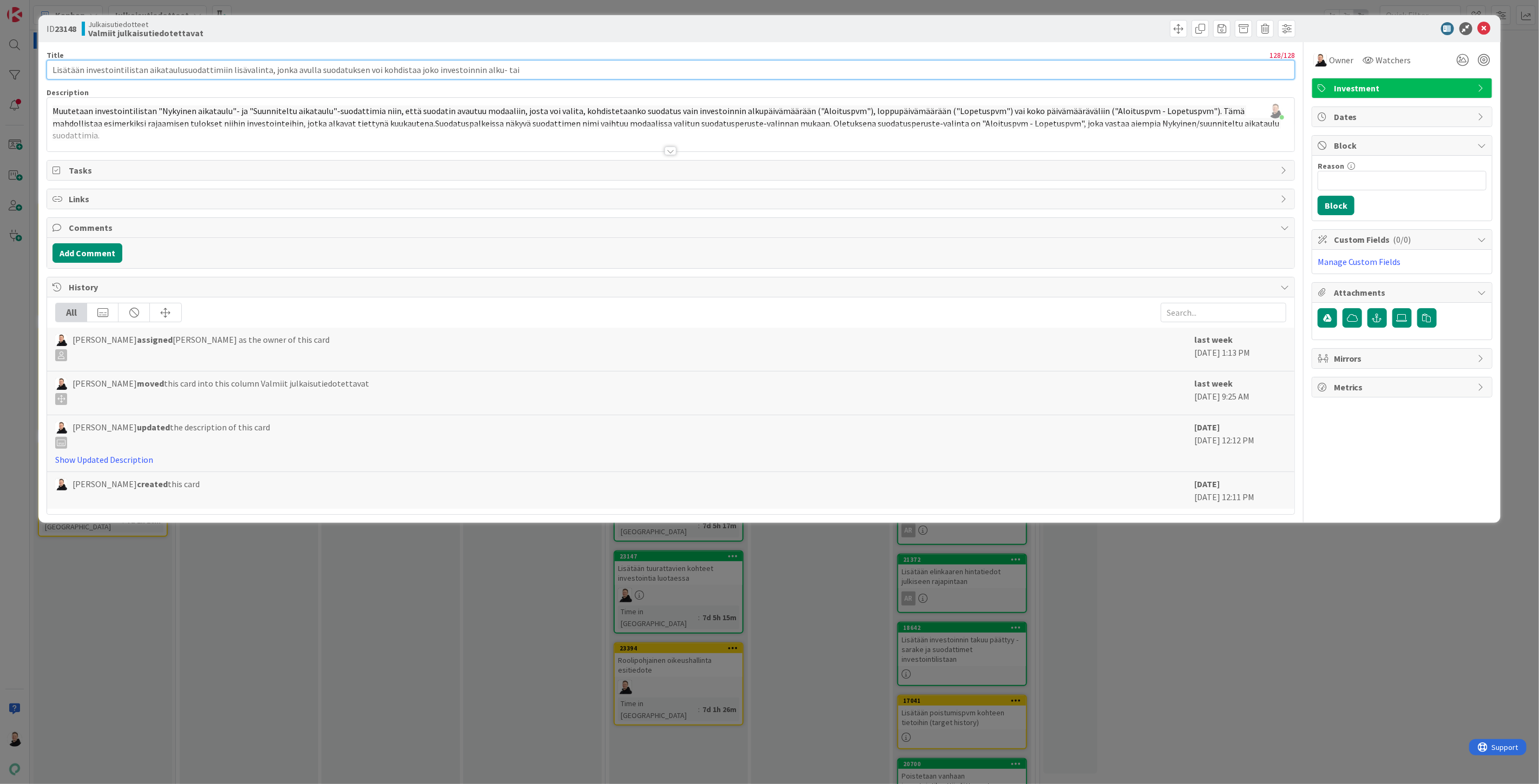
drag, startPoint x: 84, startPoint y: 66, endPoint x: 137, endPoint y: 66, distance: 53.0
click at [137, 66] on input "Lisätään investointilistan aikataulusuodattimiin lisävalinta, jonka avulla suod…" at bounding box center [671, 70] width 1249 height 20
click at [669, 150] on div at bounding box center [670, 150] width 12 height 8
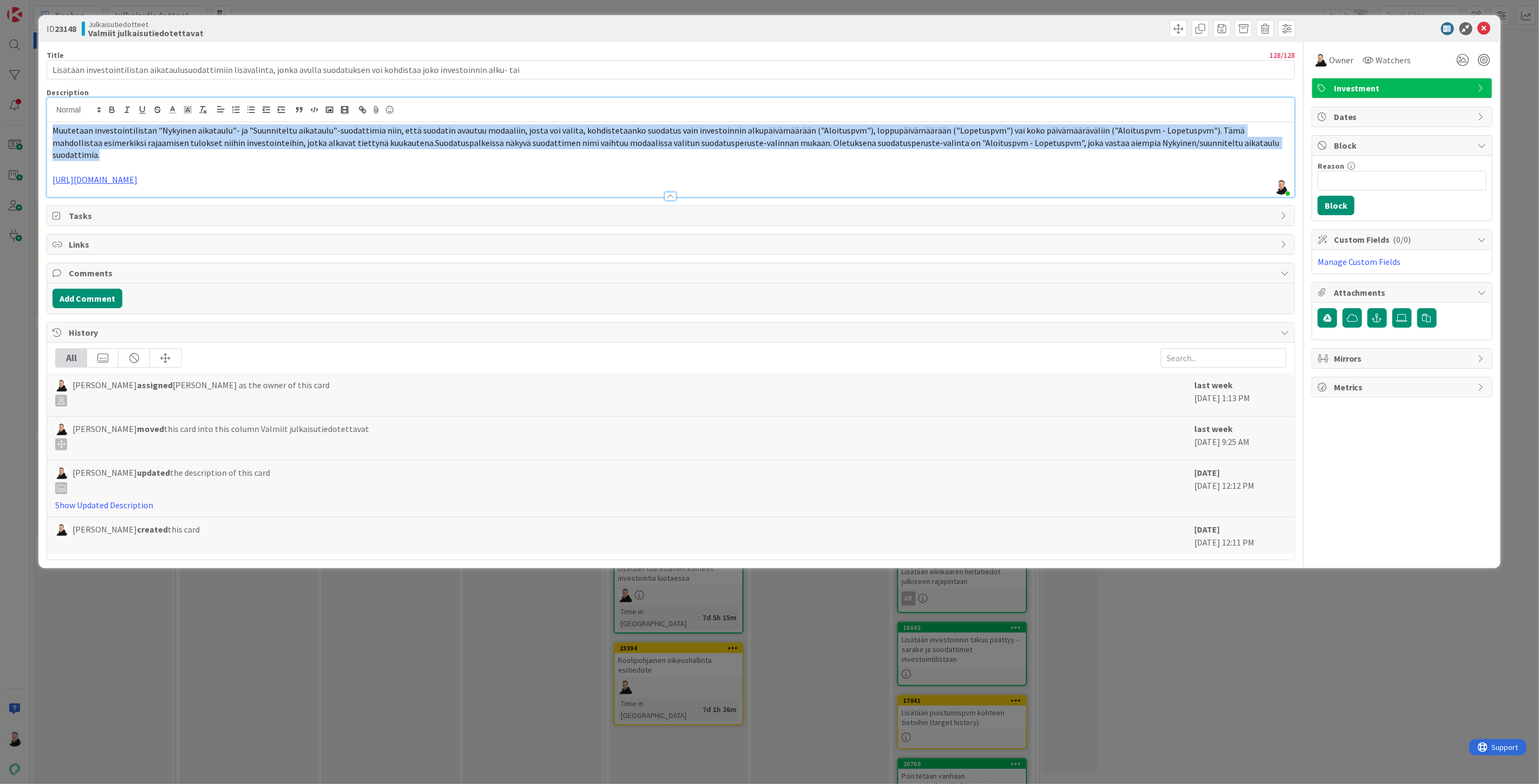
drag, startPoint x: 1257, startPoint y: 146, endPoint x: 41, endPoint y: 123, distance: 1216.2
click at [41, 123] on div "ID 23148 Julkaisutiedotteet Valmiit julkaisutiedotettavat Title 128 / 128 Lisät…" at bounding box center [769, 291] width 1462 height 554
copy span "Muutetaan investointilistan "Nykyinen aikataulu"- ja "Suunniteltu aikataulu"-su…"
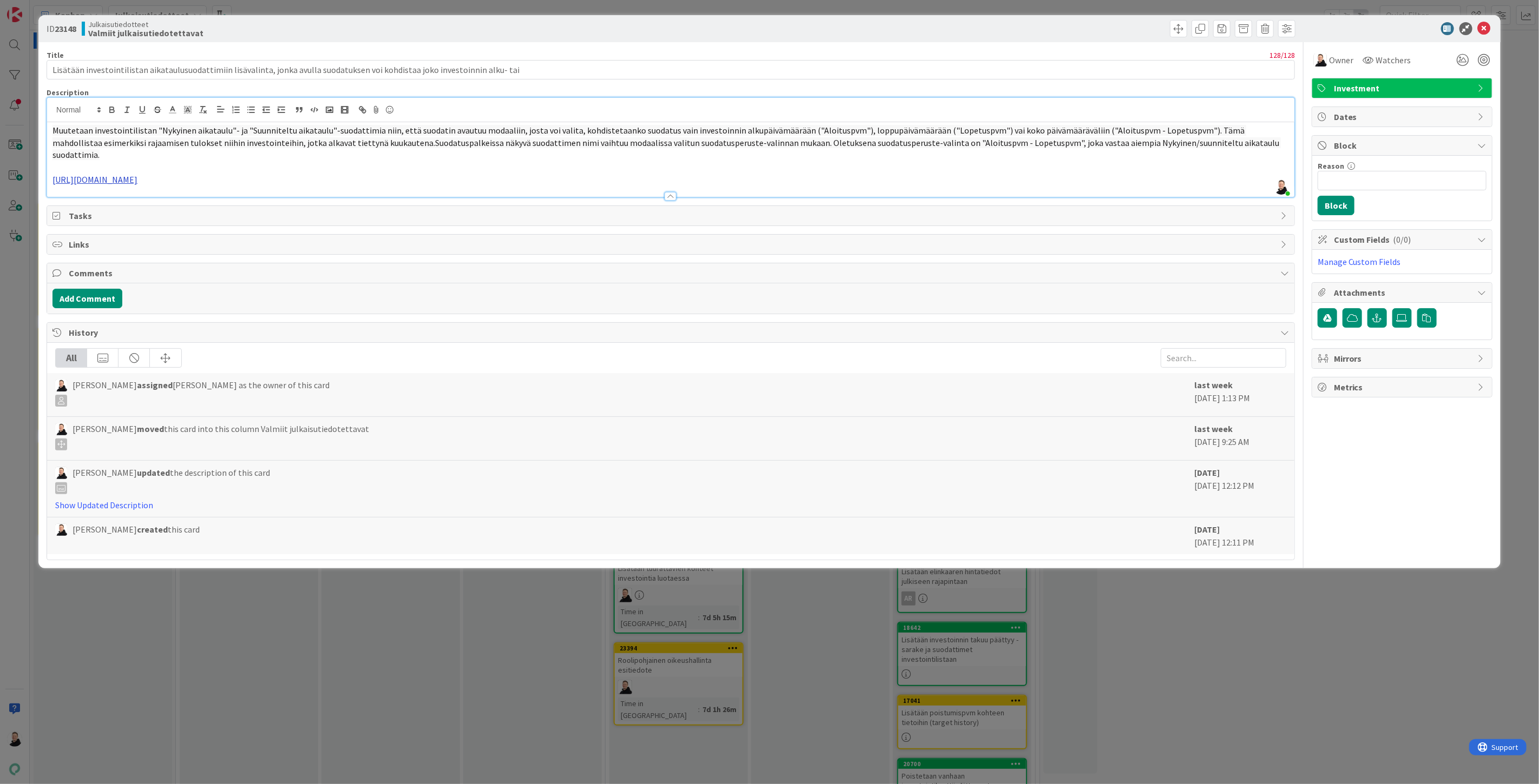
click at [137, 174] on link "https://github.com/pandiafi/pre/pull/3890" at bounding box center [95, 180] width 85 height 11
click at [121, 180] on div "https://github.com/pandiafi/pre/pull/3890" at bounding box center [112, 188] width 180 height 20
click at [119, 187] on link "https://github.com/pandiafi/pre/pull/3890" at bounding box center [102, 188] width 74 height 14
